Goal: Task Accomplishment & Management: Use online tool/utility

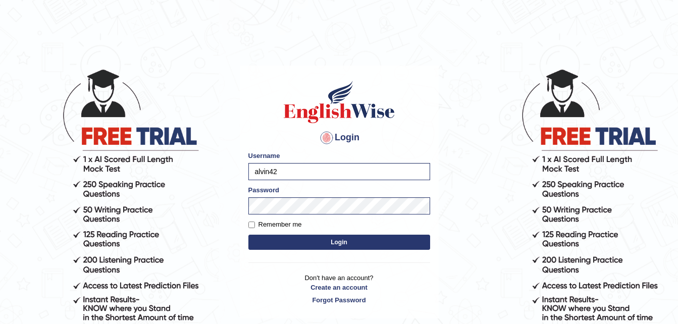
type input "alvin42"
click at [337, 240] on button "Login" at bounding box center [340, 242] width 182 height 15
click at [254, 222] on input "Remember me" at bounding box center [252, 225] width 7 height 7
checkbox input "true"
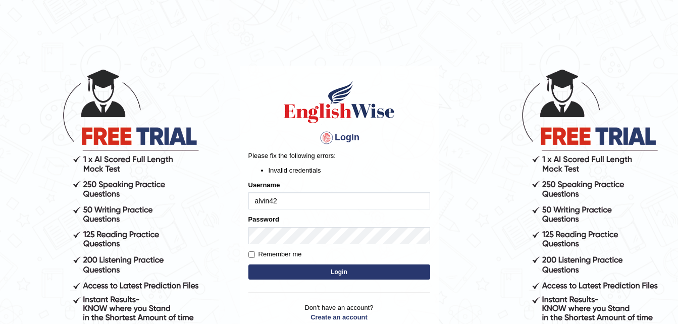
click at [290, 266] on button "Login" at bounding box center [340, 272] width 182 height 15
drag, startPoint x: 294, startPoint y: 198, endPoint x: 189, endPoint y: 204, distance: 104.7
click at [189, 204] on body "Login Please fix the following errors: Invalid credentials Username alvin42 Pas…" at bounding box center [339, 196] width 678 height 324
type input "Alvin42"
click at [255, 254] on input "Remember me" at bounding box center [252, 255] width 7 height 7
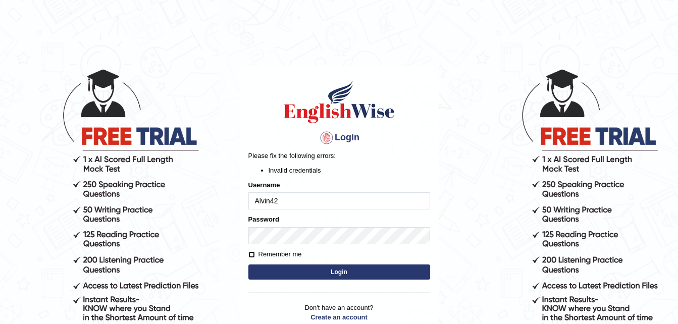
checkbox input "true"
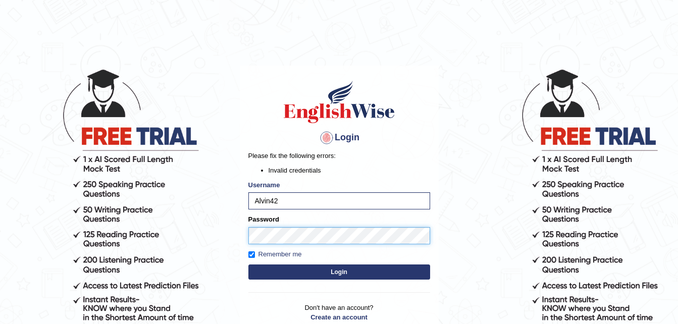
click at [192, 234] on body "Login Please fix the following errors: Invalid credentials Username Alvin42 Pas…" at bounding box center [339, 196] width 678 height 324
click at [338, 273] on button "Login" at bounding box center [340, 272] width 182 height 15
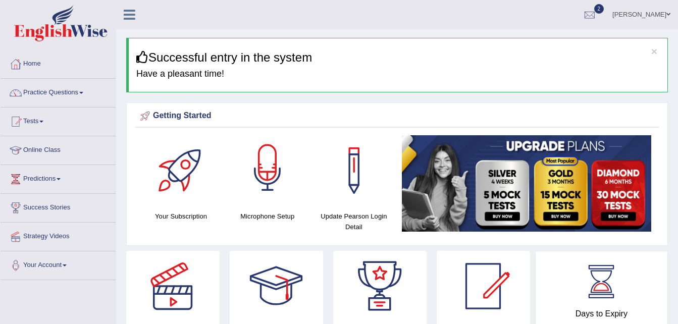
click at [267, 157] on div at bounding box center [267, 170] width 71 height 71
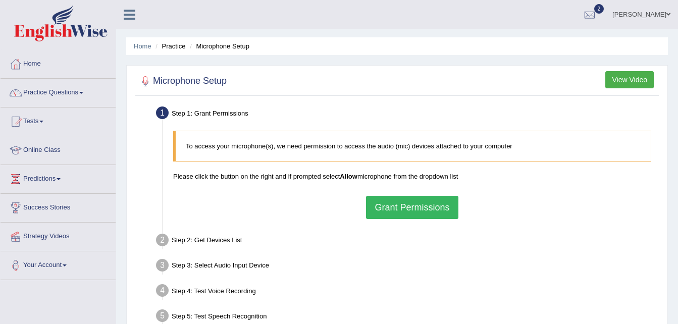
click at [437, 205] on button "Grant Permissions" at bounding box center [412, 207] width 92 height 23
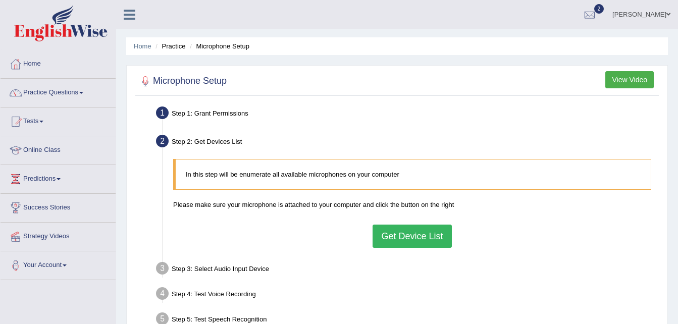
click at [390, 237] on button "Get Device List" at bounding box center [412, 236] width 79 height 23
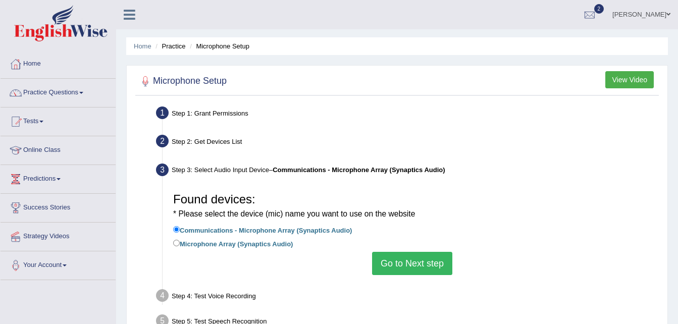
click at [390, 259] on button "Go to Next step" at bounding box center [412, 263] width 80 height 23
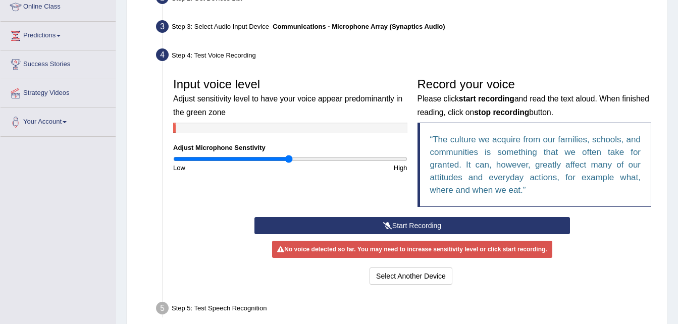
scroll to position [152, 0]
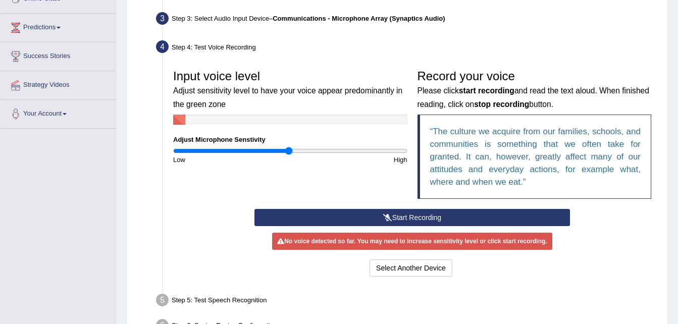
click at [368, 217] on button "Start Recording" at bounding box center [413, 217] width 316 height 17
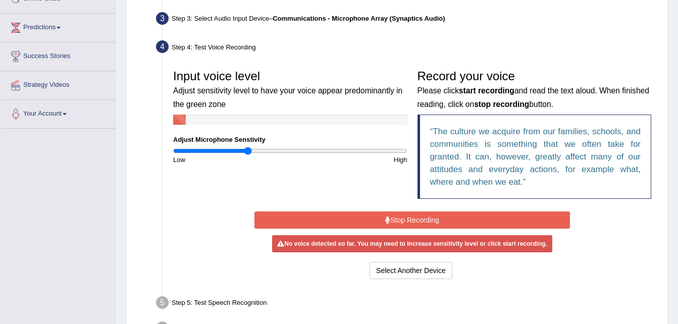
click at [248, 152] on input "range" at bounding box center [290, 151] width 234 height 8
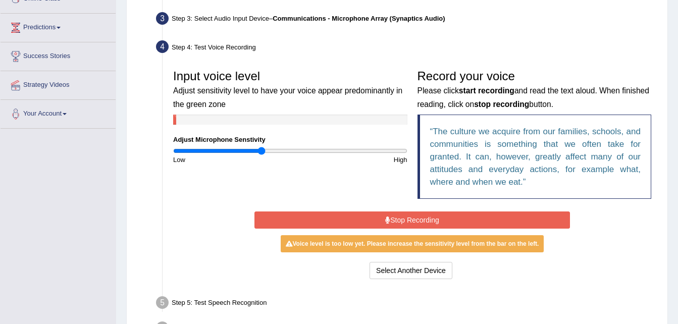
click at [262, 151] on input "range" at bounding box center [290, 151] width 234 height 8
click at [270, 152] on input "range" at bounding box center [290, 151] width 234 height 8
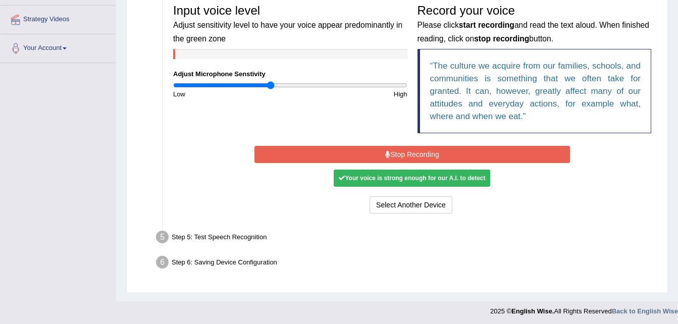
scroll to position [220, 0]
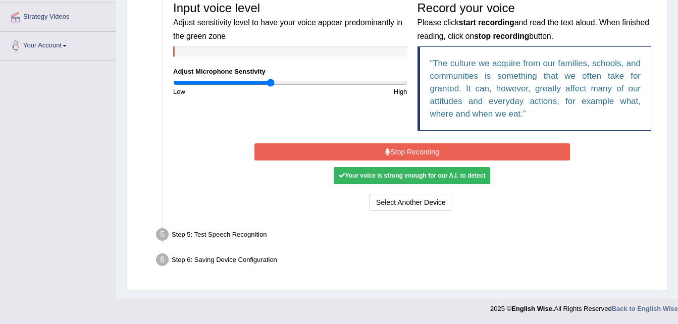
click at [443, 153] on button "Stop Recording" at bounding box center [413, 151] width 316 height 17
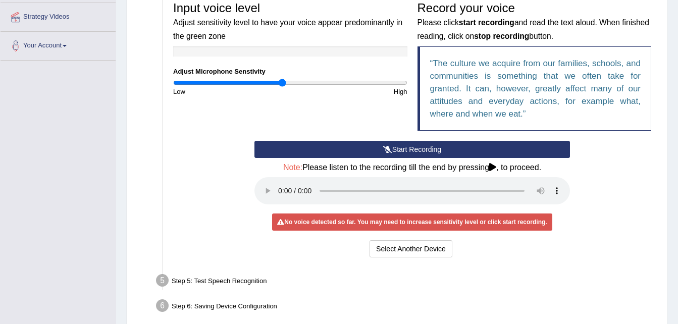
click at [283, 86] on input "range" at bounding box center [290, 83] width 234 height 8
click at [211, 168] on div "Start Recording Stop Recording Note: Please listen to the recording till the en…" at bounding box center [412, 200] width 488 height 119
click at [388, 146] on icon at bounding box center [387, 149] width 9 height 7
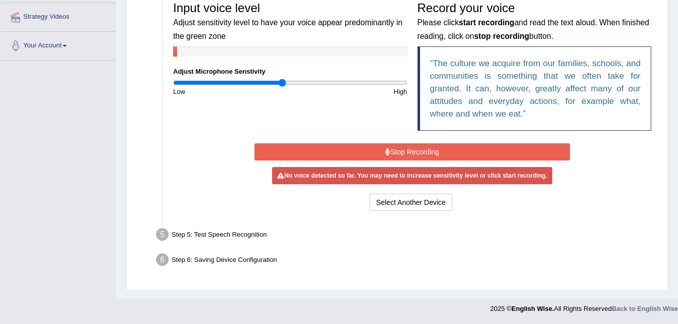
click at [389, 151] on icon at bounding box center [387, 152] width 5 height 7
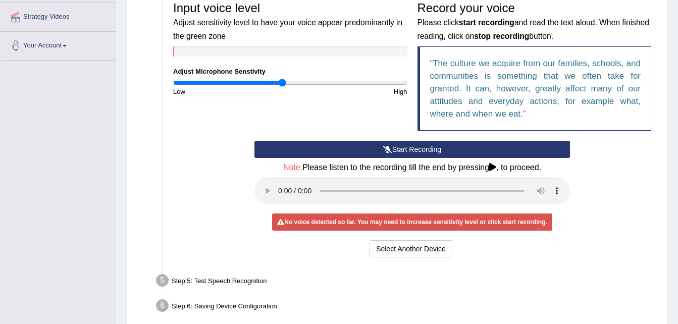
click at [401, 151] on button "Start Recording" at bounding box center [413, 149] width 316 height 17
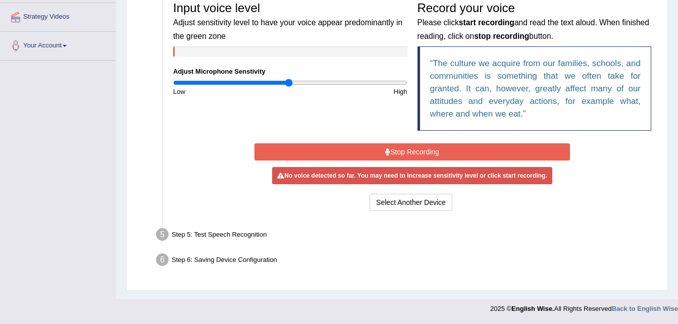
click at [288, 83] on input "range" at bounding box center [290, 83] width 234 height 8
type input "1.08"
click at [298, 84] on input "range" at bounding box center [290, 83] width 234 height 8
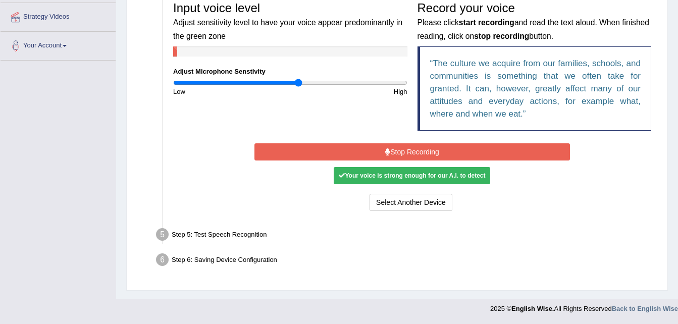
click at [390, 152] on button "Stop Recording" at bounding box center [413, 151] width 316 height 17
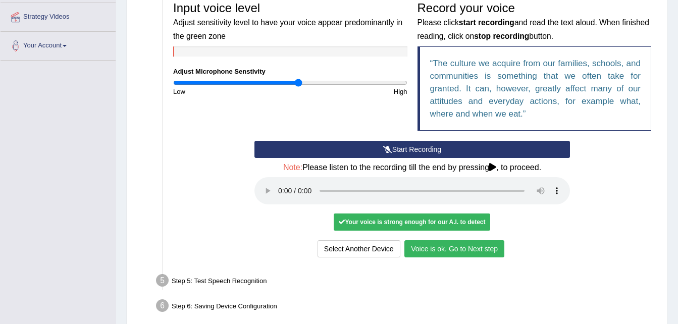
click at [443, 250] on button "Voice is ok. Go to Next step" at bounding box center [455, 248] width 100 height 17
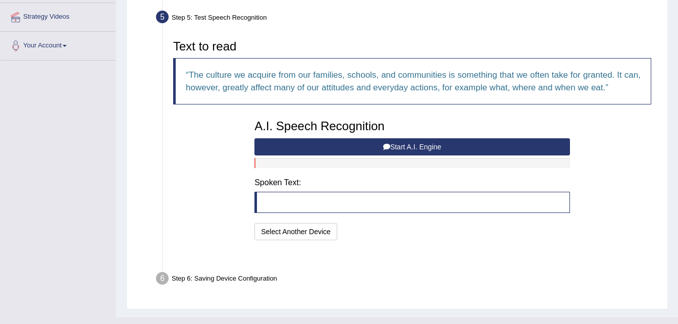
scroll to position [214, 0]
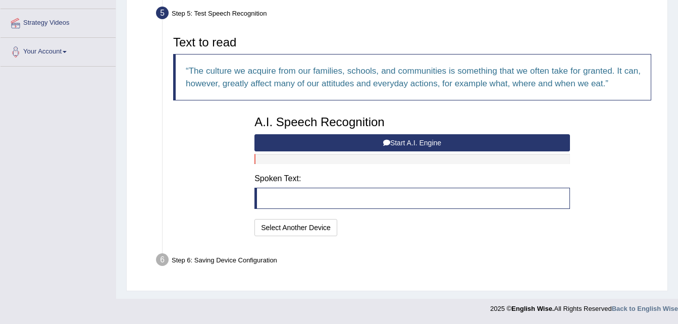
click at [331, 200] on blockquote at bounding box center [413, 198] width 316 height 21
click at [432, 145] on button "Start A.I. Engine" at bounding box center [413, 142] width 316 height 17
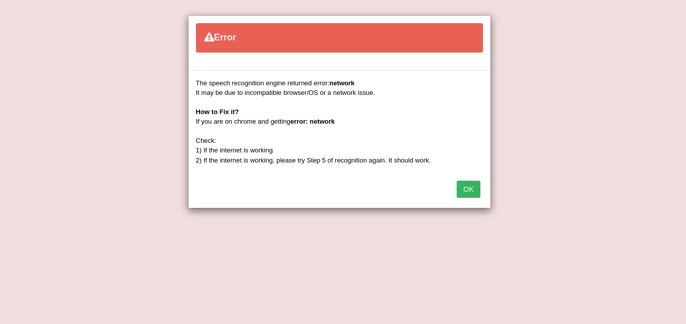
click at [465, 189] on button "OK" at bounding box center [468, 189] width 23 height 17
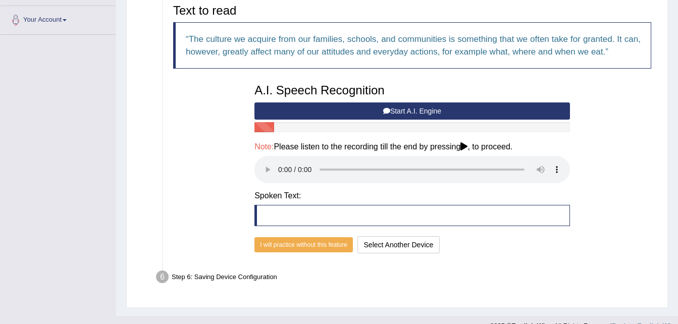
scroll to position [263, 0]
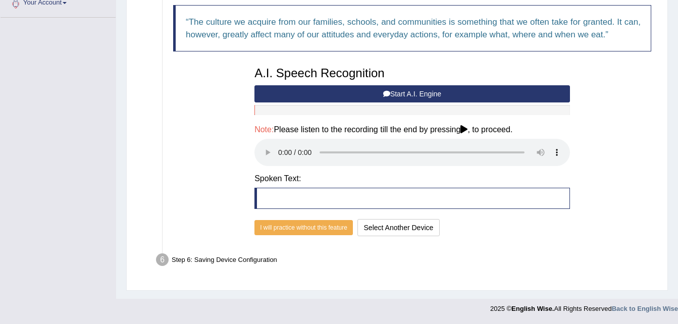
click at [359, 91] on button "Start A.I. Engine" at bounding box center [413, 93] width 316 height 17
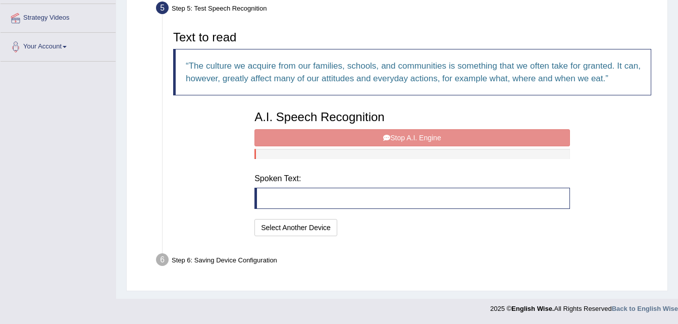
scroll to position [214, 0]
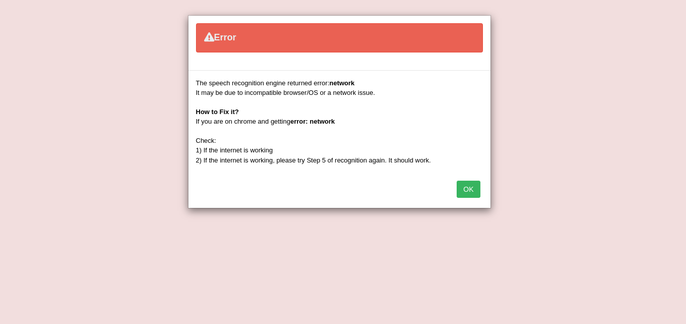
click at [470, 184] on button "OK" at bounding box center [468, 189] width 23 height 17
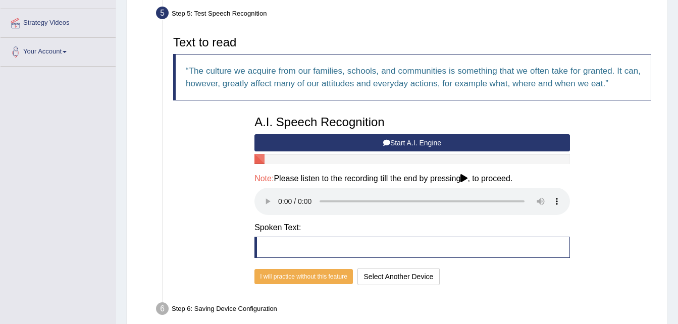
click at [375, 141] on button "Start A.I. Engine" at bounding box center [413, 142] width 316 height 17
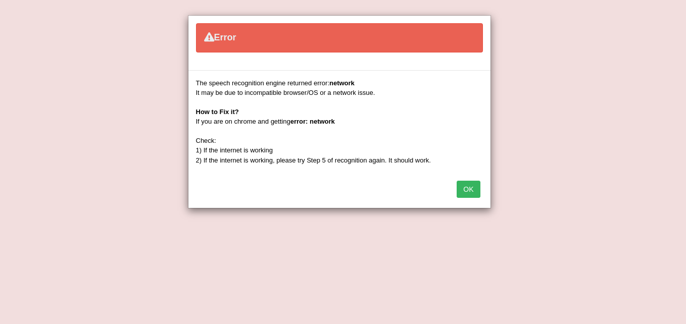
click at [468, 190] on button "OK" at bounding box center [468, 189] width 23 height 17
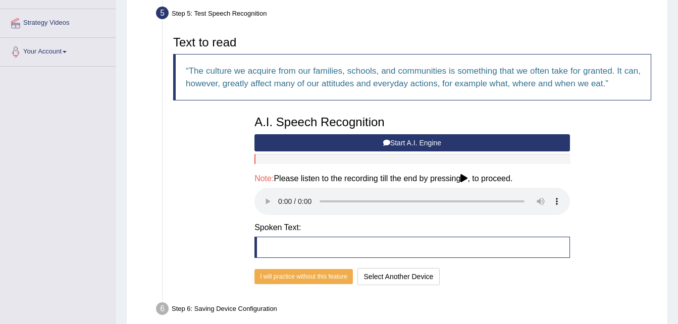
click at [335, 141] on button "Start A.I. Engine" at bounding box center [413, 142] width 316 height 17
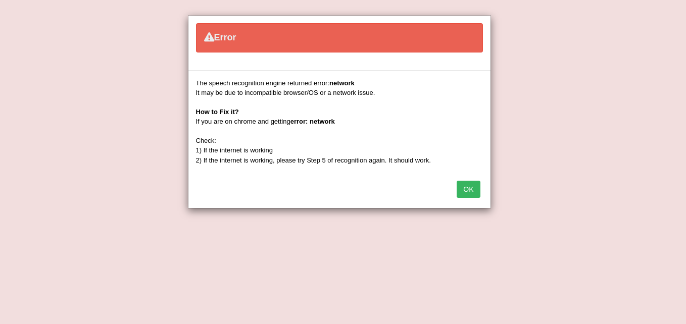
click at [476, 189] on button "OK" at bounding box center [468, 189] width 23 height 17
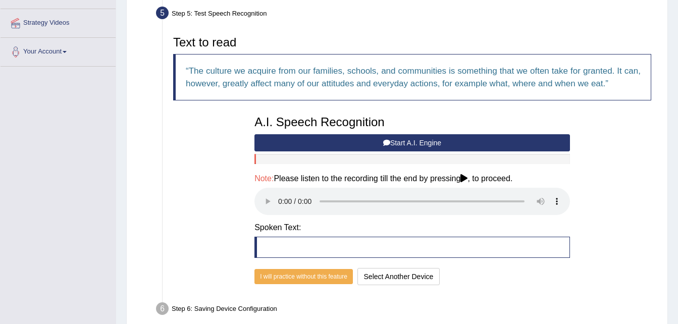
click at [361, 141] on button "Start A.I. Engine" at bounding box center [413, 142] width 316 height 17
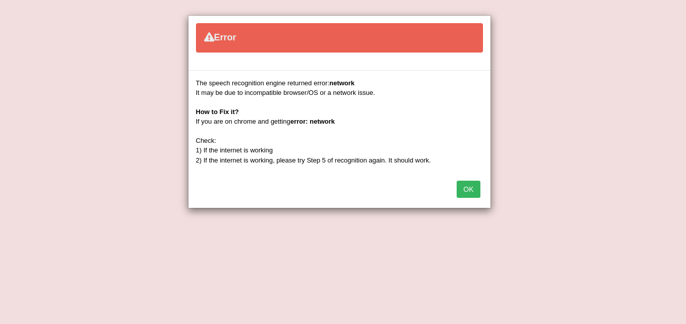
click at [465, 189] on button "OK" at bounding box center [468, 189] width 23 height 17
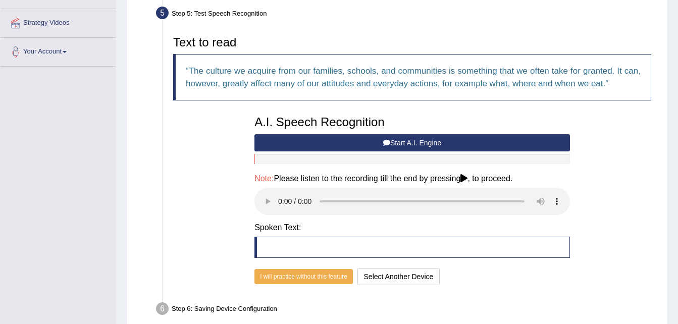
click at [436, 142] on button "Start A.I. Engine" at bounding box center [413, 142] width 316 height 17
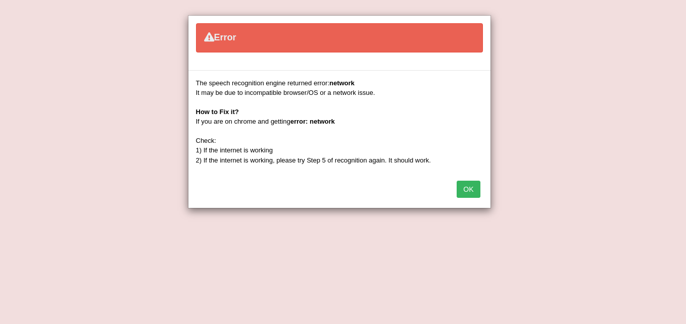
click at [471, 187] on button "OK" at bounding box center [468, 189] width 23 height 17
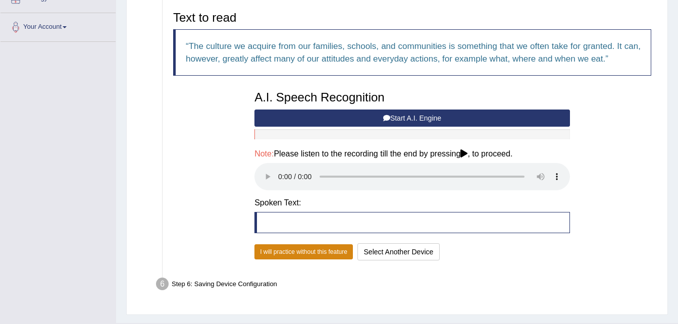
scroll to position [263, 0]
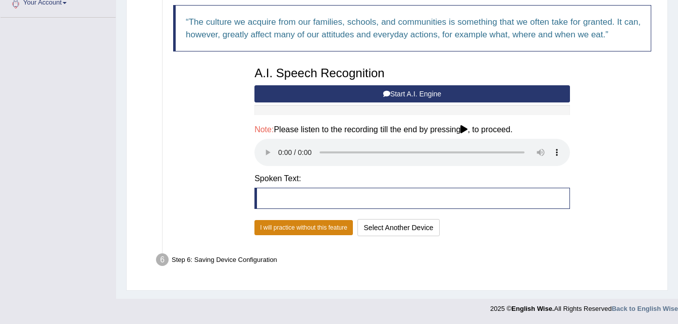
click at [353, 230] on button "I will practice without this feature" at bounding box center [304, 227] width 98 height 15
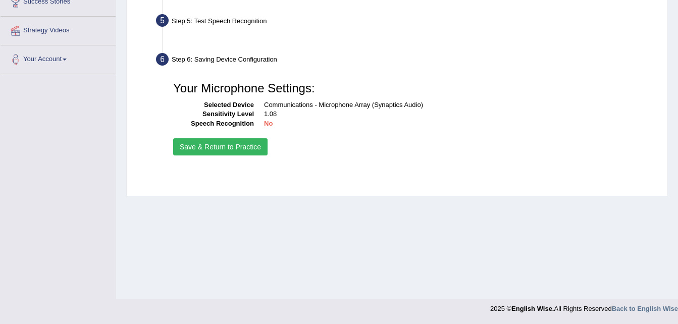
scroll to position [206, 0]
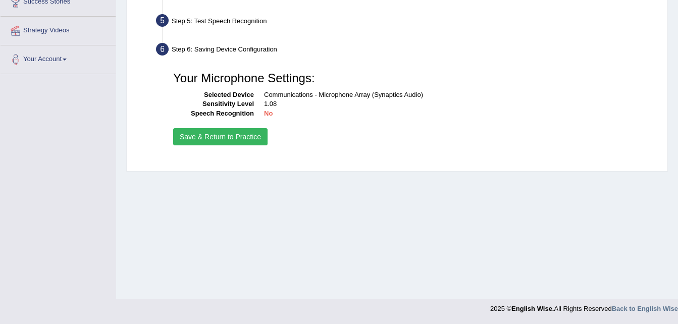
click at [255, 140] on button "Save & Return to Practice" at bounding box center [220, 136] width 94 height 17
click at [242, 137] on button "Save & Return to Practice" at bounding box center [220, 136] width 94 height 17
click at [222, 137] on button "Save & Return to Practice" at bounding box center [220, 136] width 94 height 17
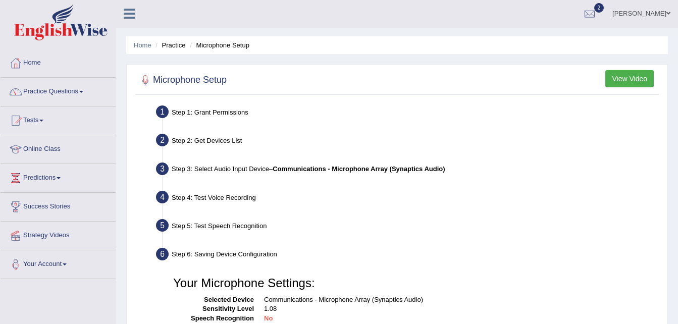
scroll to position [0, 0]
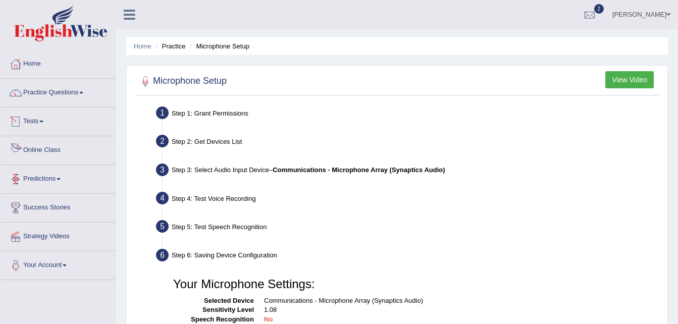
click at [45, 152] on link "Online Class" at bounding box center [58, 148] width 115 height 25
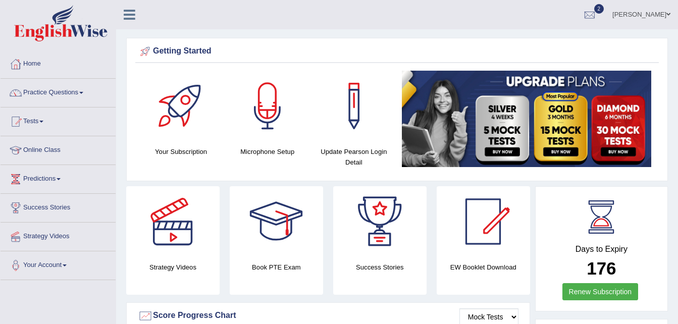
scroll to position [51, 0]
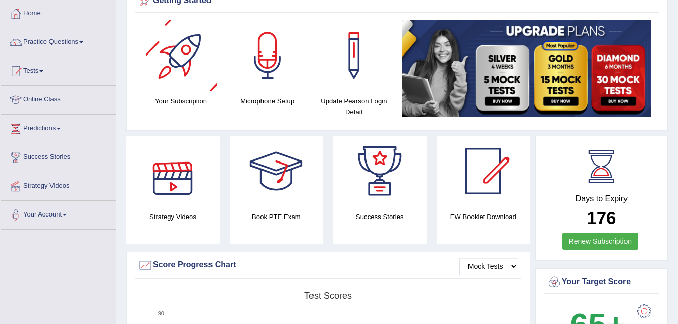
click at [188, 66] on div at bounding box center [181, 55] width 71 height 71
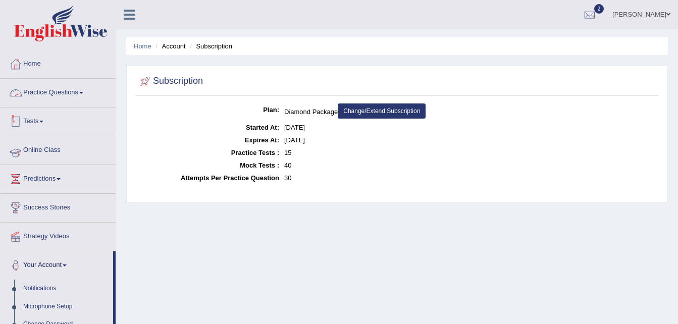
click at [44, 153] on link "Online Class" at bounding box center [58, 148] width 115 height 25
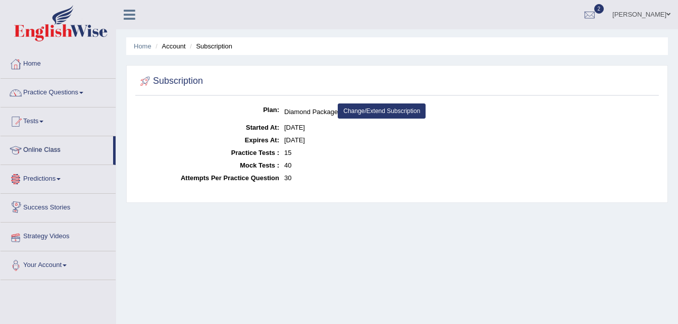
click at [57, 147] on link "Online Class" at bounding box center [57, 148] width 113 height 25
click at [46, 149] on link "Online Class" at bounding box center [58, 148] width 115 height 25
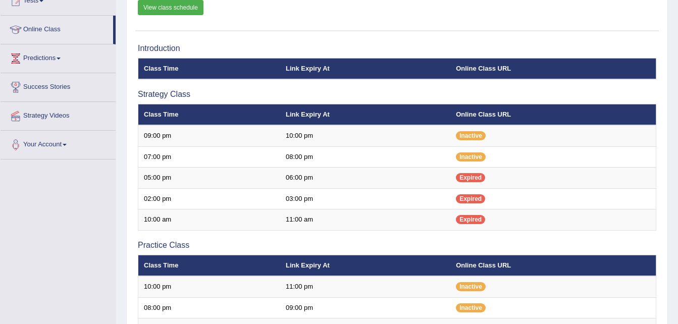
scroll to position [23, 0]
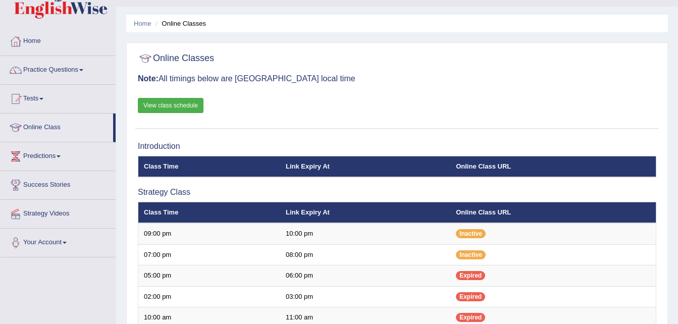
click at [161, 102] on link "View class schedule" at bounding box center [171, 105] width 66 height 15
